Goal: Task Accomplishment & Management: Use online tool/utility

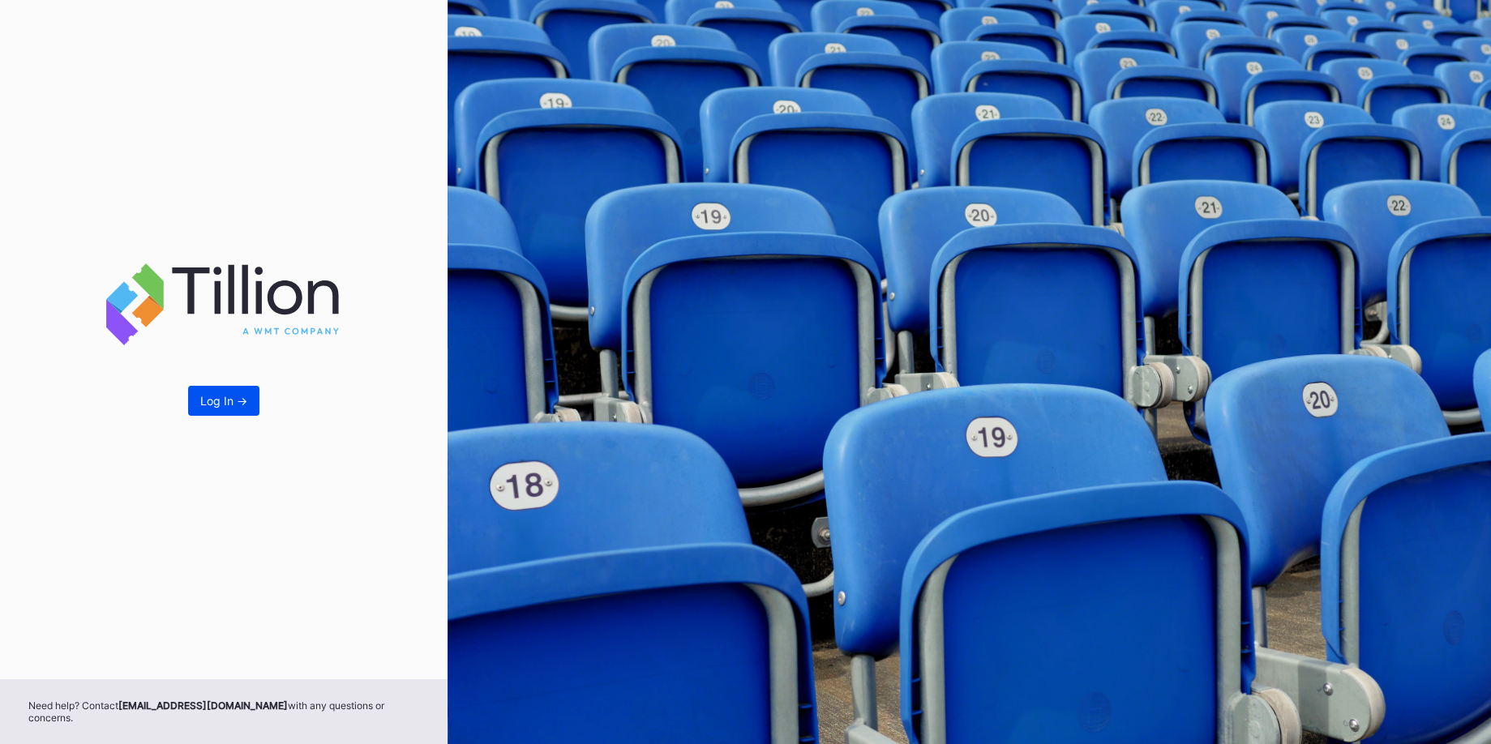
click at [222, 407] on div "Log In ->" at bounding box center [223, 401] width 47 height 14
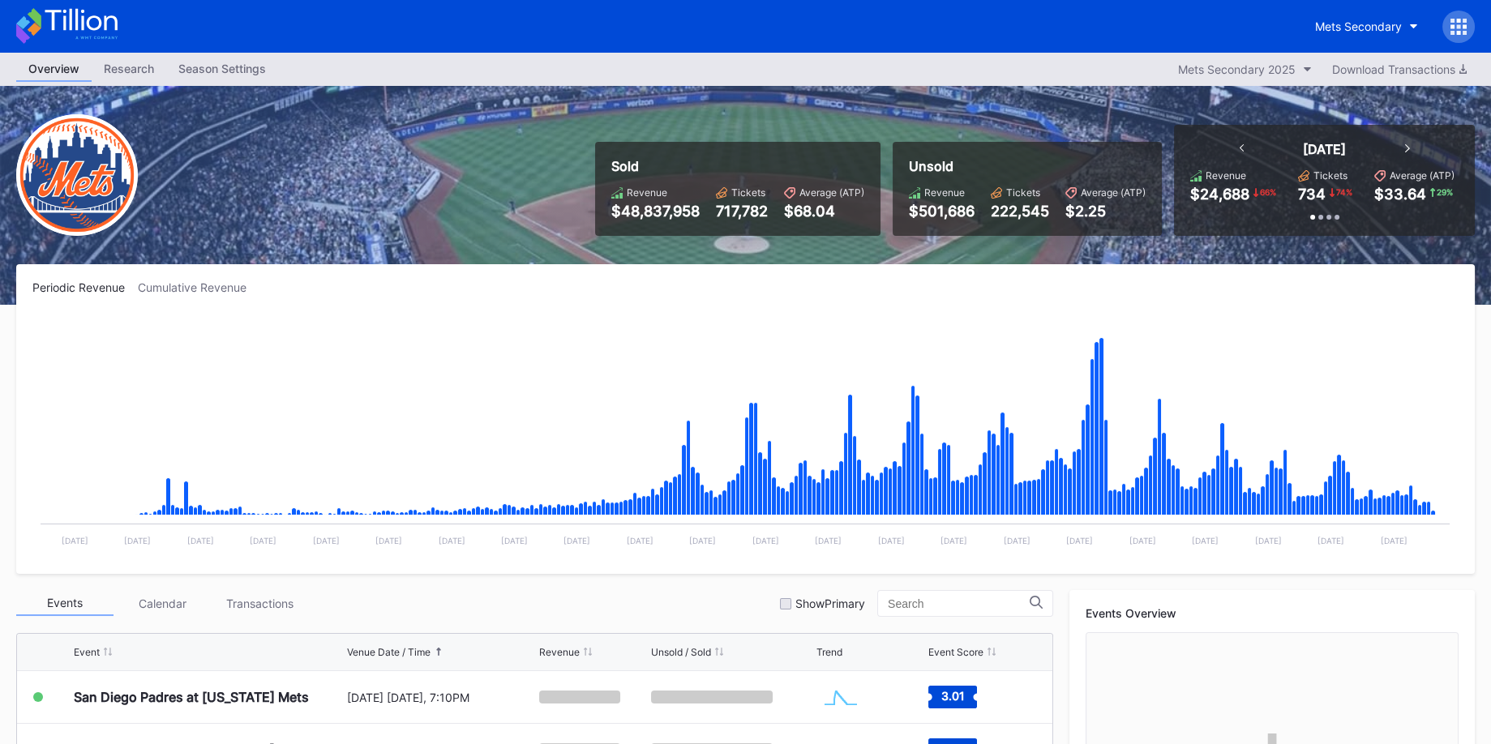
click at [1454, 31] on icon at bounding box center [1458, 27] width 16 height 16
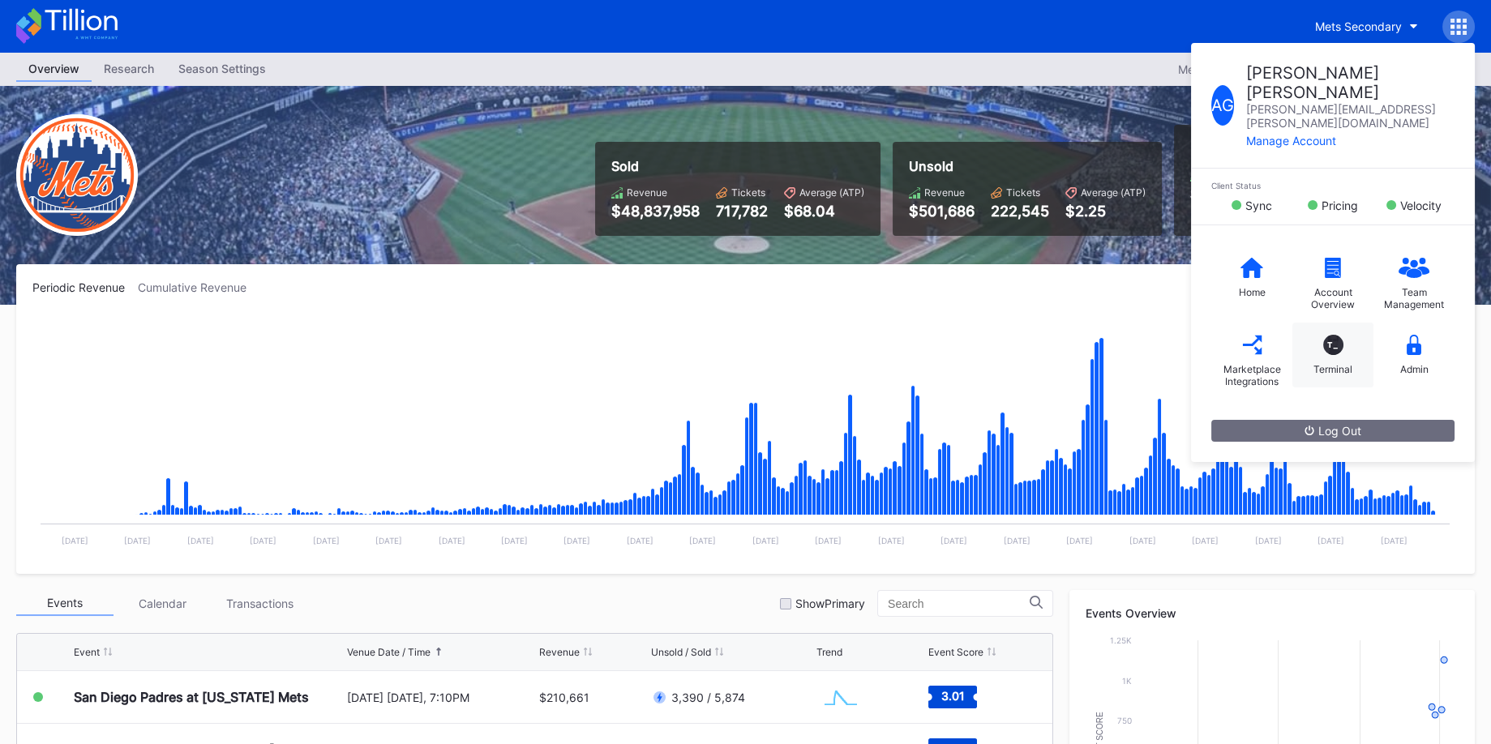
click at [1340, 323] on div "T_ Terminal" at bounding box center [1332, 355] width 81 height 65
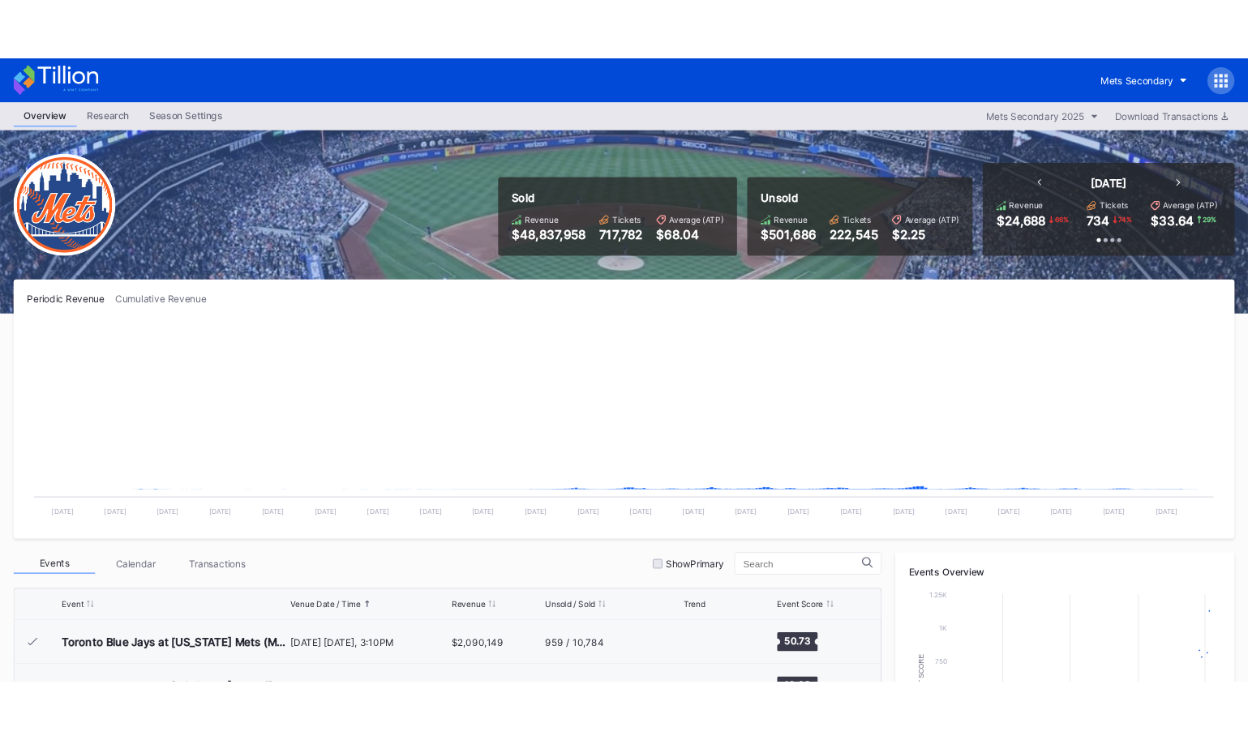
scroll to position [3952, 0]
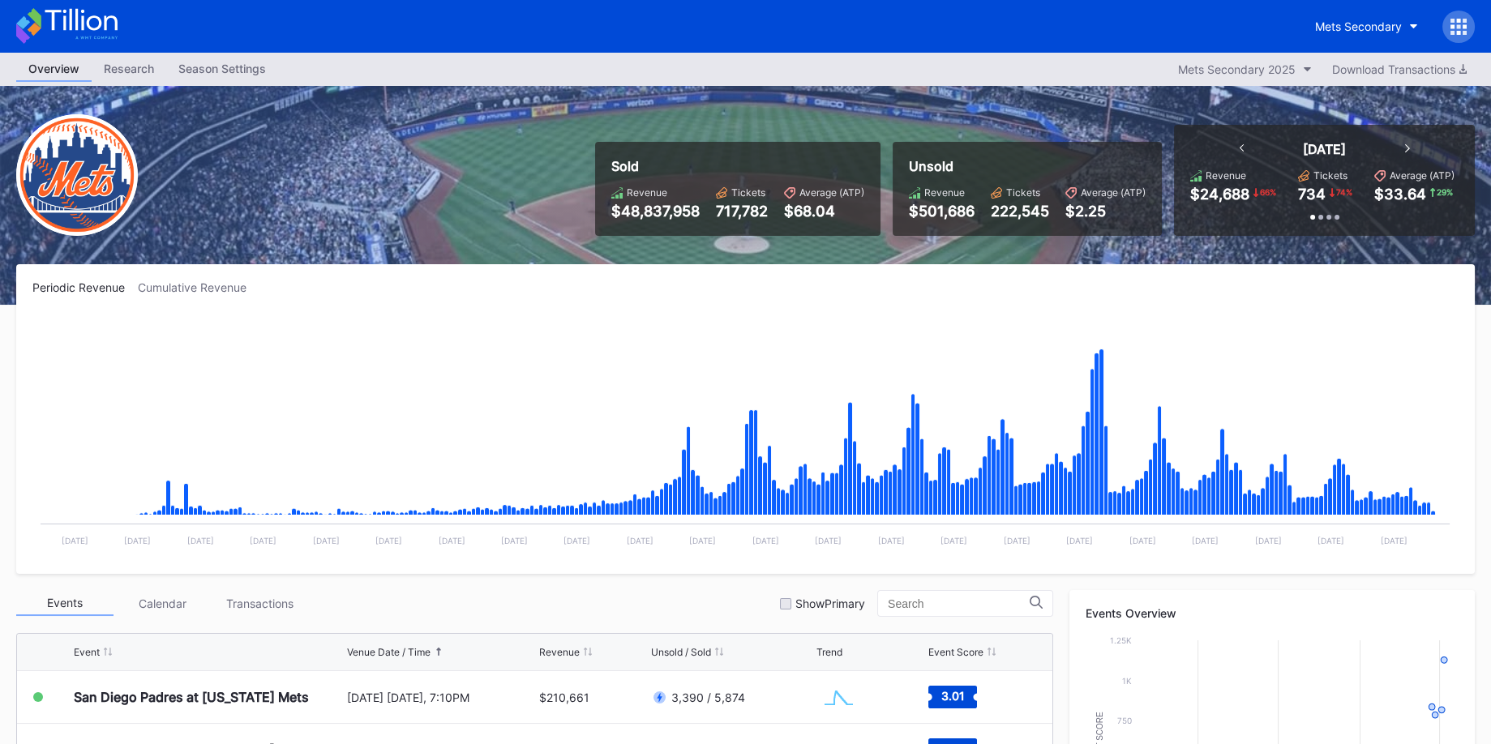
click at [1456, 32] on icon at bounding box center [1458, 27] width 16 height 16
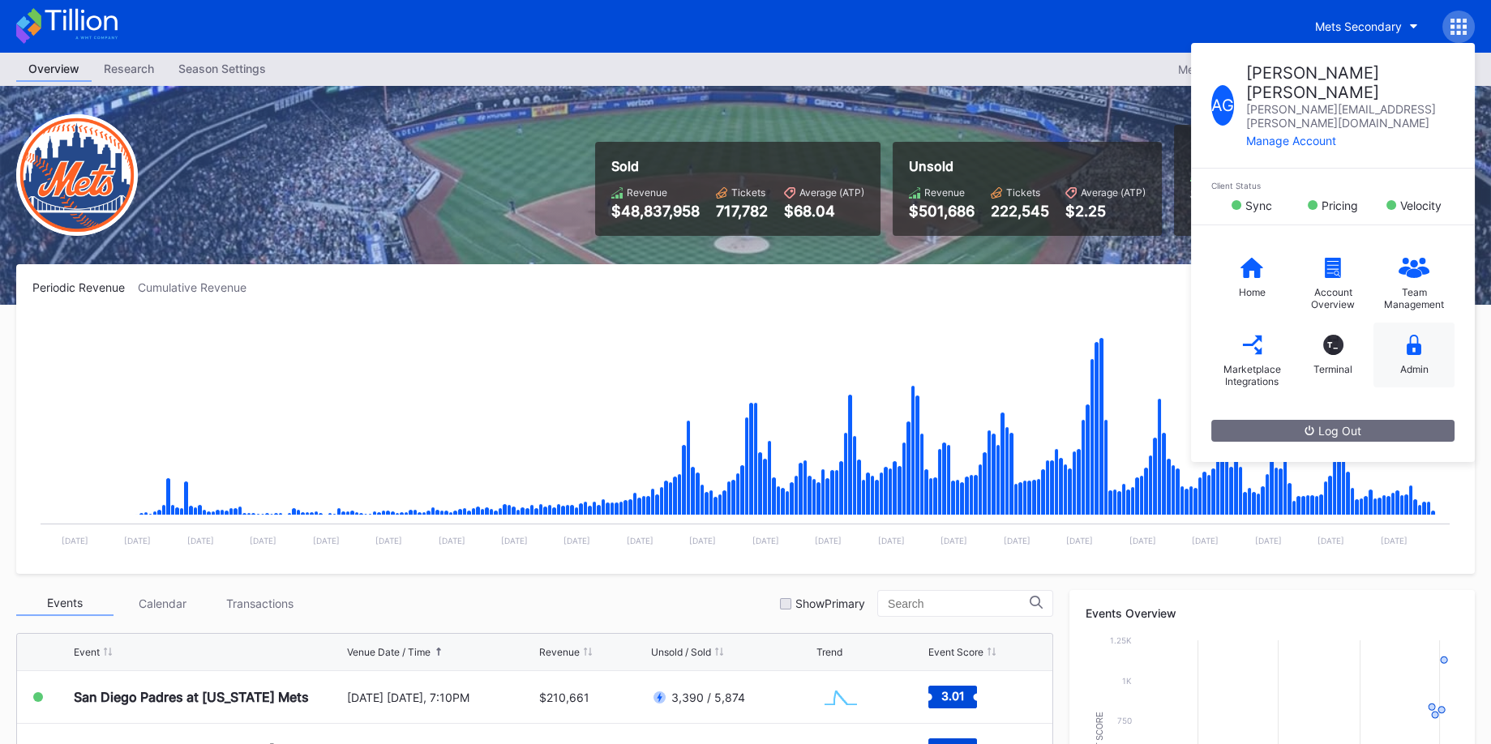
click at [1426, 323] on div "Admin" at bounding box center [1413, 355] width 81 height 65
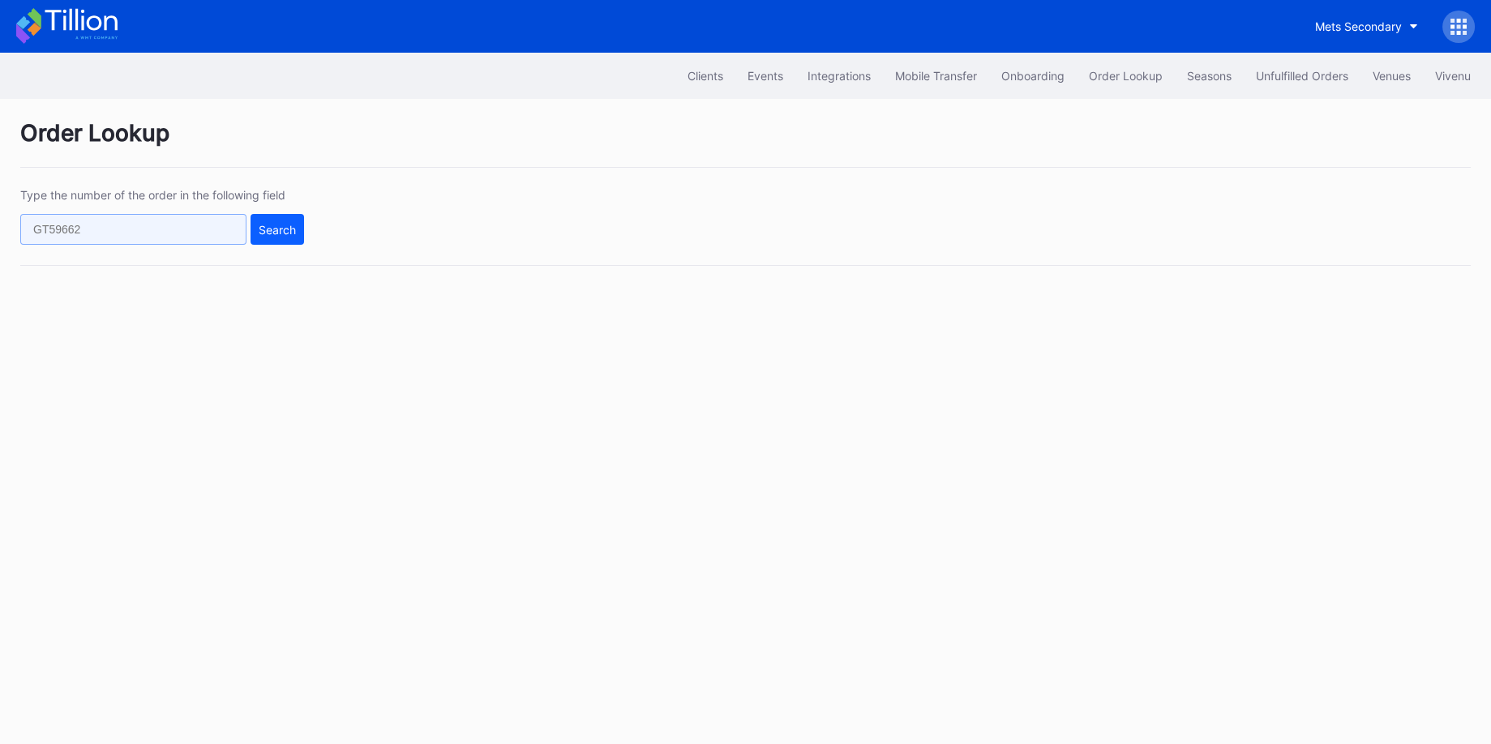
click at [195, 222] on input "text" at bounding box center [133, 229] width 226 height 31
paste input "40299"
type input "40299"
click at [308, 221] on div "Type the number of the order in the following field 40299 Search" at bounding box center [745, 227] width 1450 height 78
click at [282, 232] on div "Search" at bounding box center [277, 230] width 37 height 14
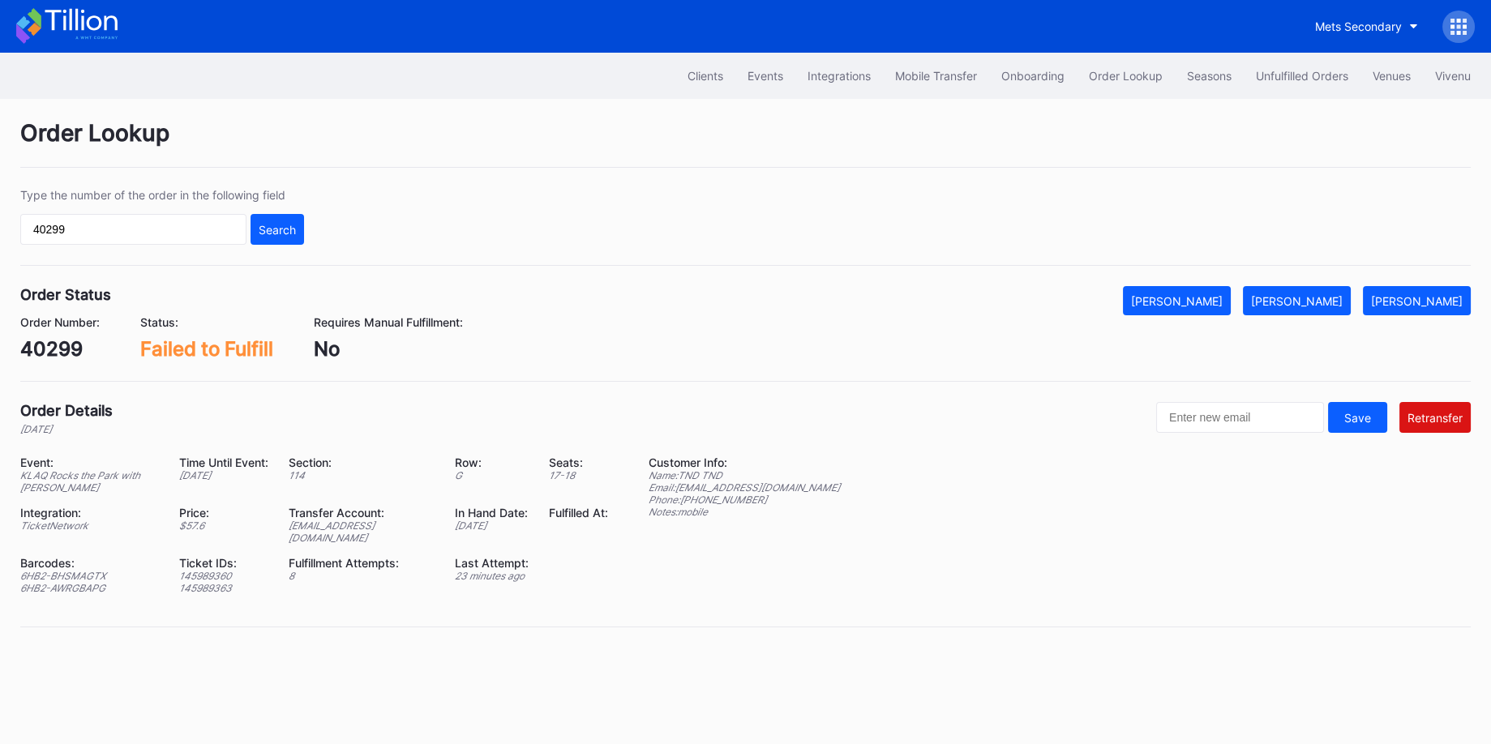
click at [99, 472] on div "KLAQ Rocks the Park with [PERSON_NAME]" at bounding box center [89, 481] width 139 height 24
click at [214, 228] on input "40299" at bounding box center [133, 229] width 226 height 31
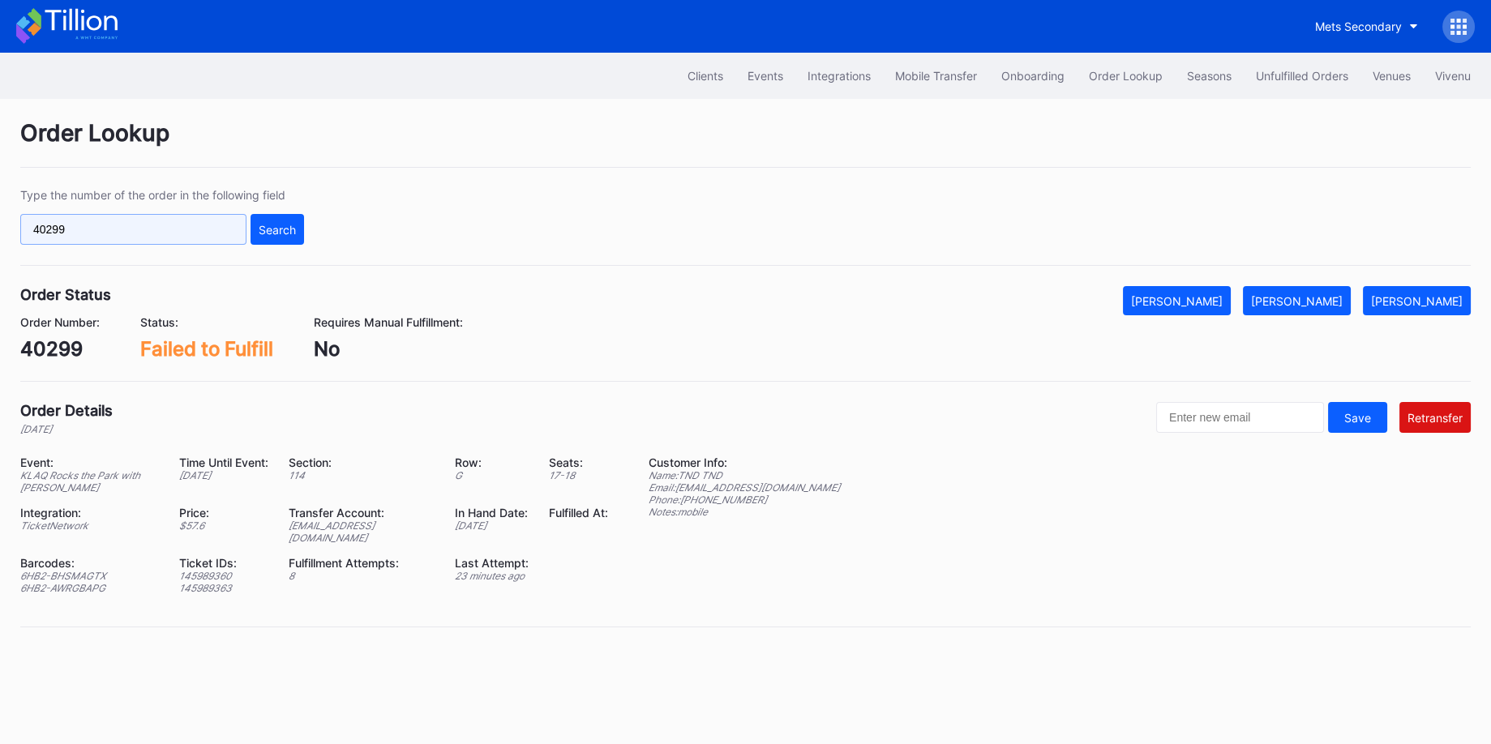
click at [214, 228] on input "40299" at bounding box center [133, 229] width 226 height 31
paste input "33"
click at [276, 229] on div "Search" at bounding box center [277, 230] width 37 height 14
click at [109, 230] on input "40233" at bounding box center [133, 229] width 226 height 31
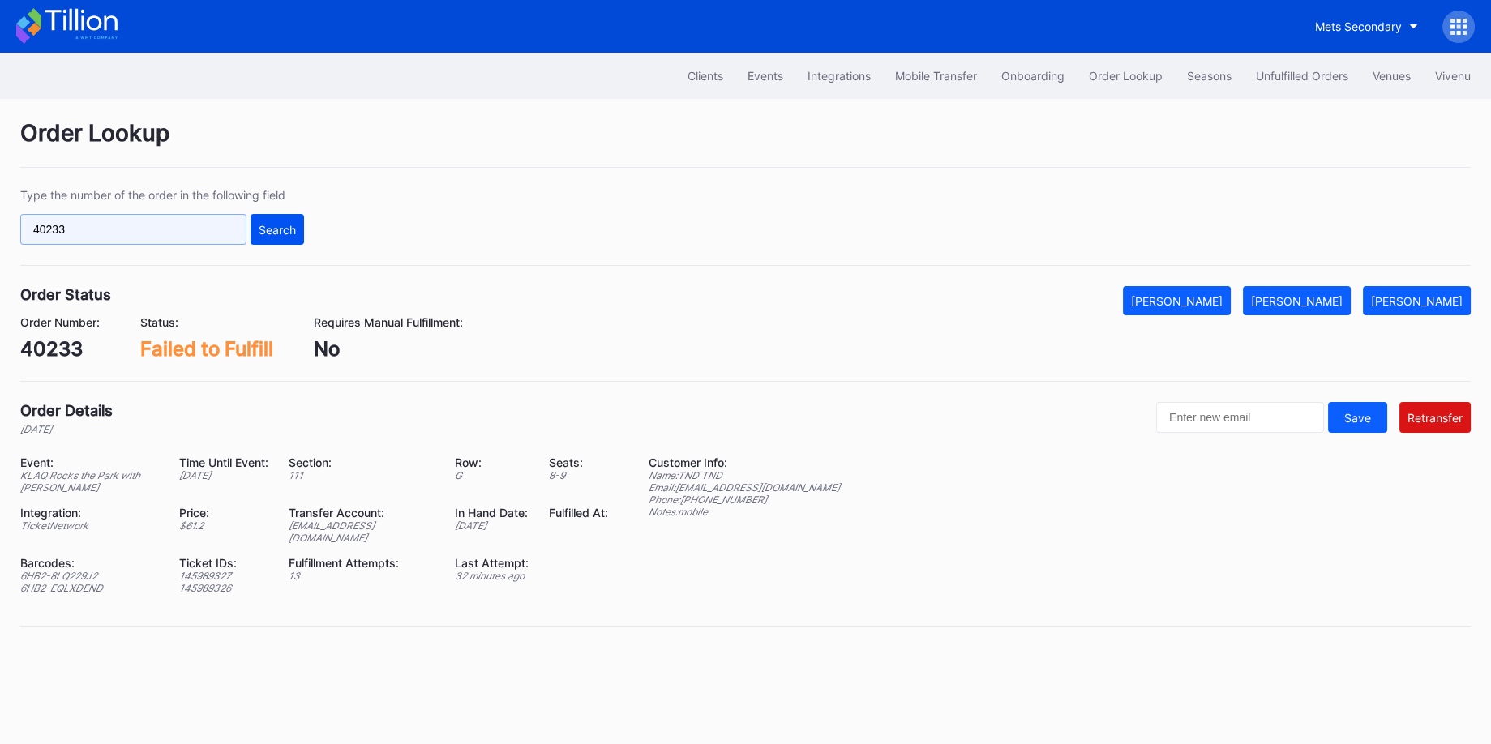
paste input "417"
type input "40417"
click at [274, 226] on div "Search" at bounding box center [277, 230] width 37 height 14
click at [37, 477] on div "KLAQ Rocks the Park with [PERSON_NAME]" at bounding box center [89, 481] width 139 height 24
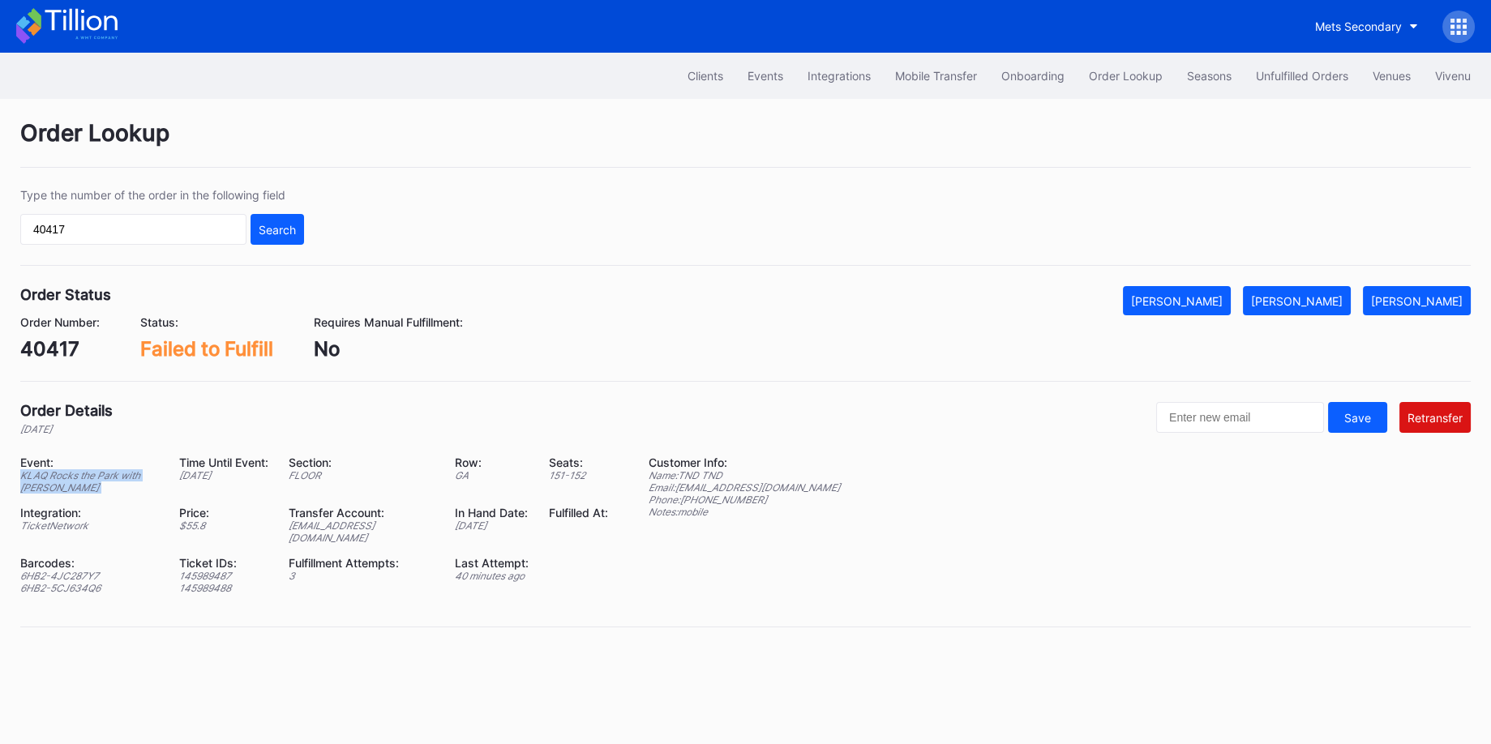
click at [37, 477] on div "KLAQ Rocks the Park with [PERSON_NAME]" at bounding box center [89, 481] width 139 height 24
copy div "KLAQ Rocks the Park with [PERSON_NAME]"
click at [1330, 229] on div "Type the number of the order in the following field 40417 Search" at bounding box center [745, 227] width 1450 height 78
click at [1274, 75] on div "Unfulfilled Orders" at bounding box center [1302, 76] width 92 height 14
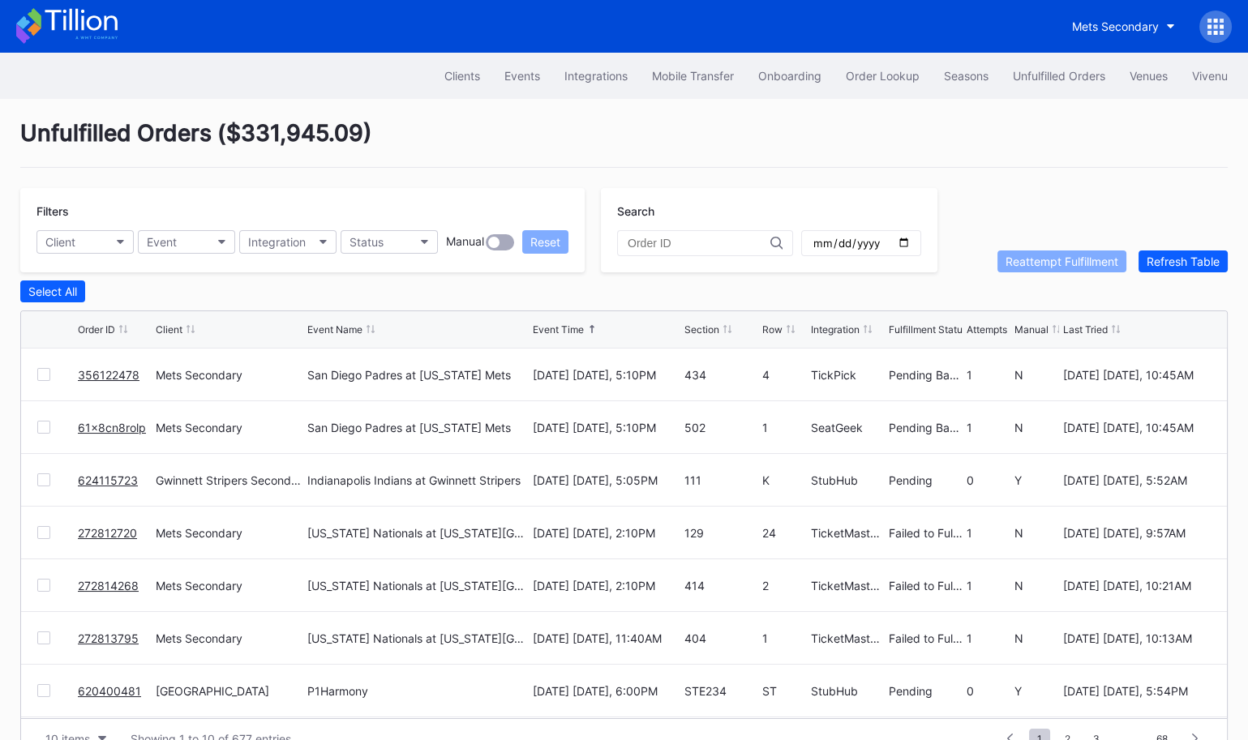
click at [335, 125] on div "Unfulfilled Orders ( $331,945.09 )" at bounding box center [623, 143] width 1207 height 49
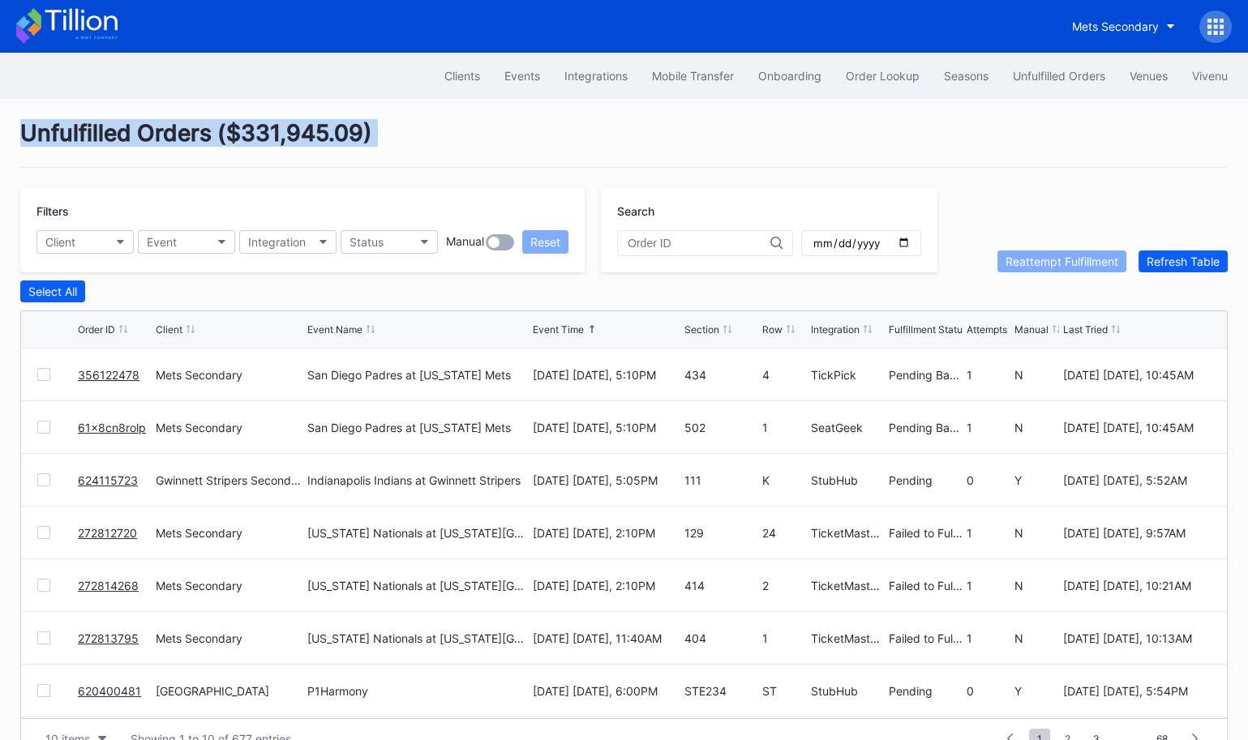
click at [335, 125] on div "Unfulfilled Orders ( $331,945.09 )" at bounding box center [623, 143] width 1207 height 49
